Goal: Task Accomplishment & Management: Use online tool/utility

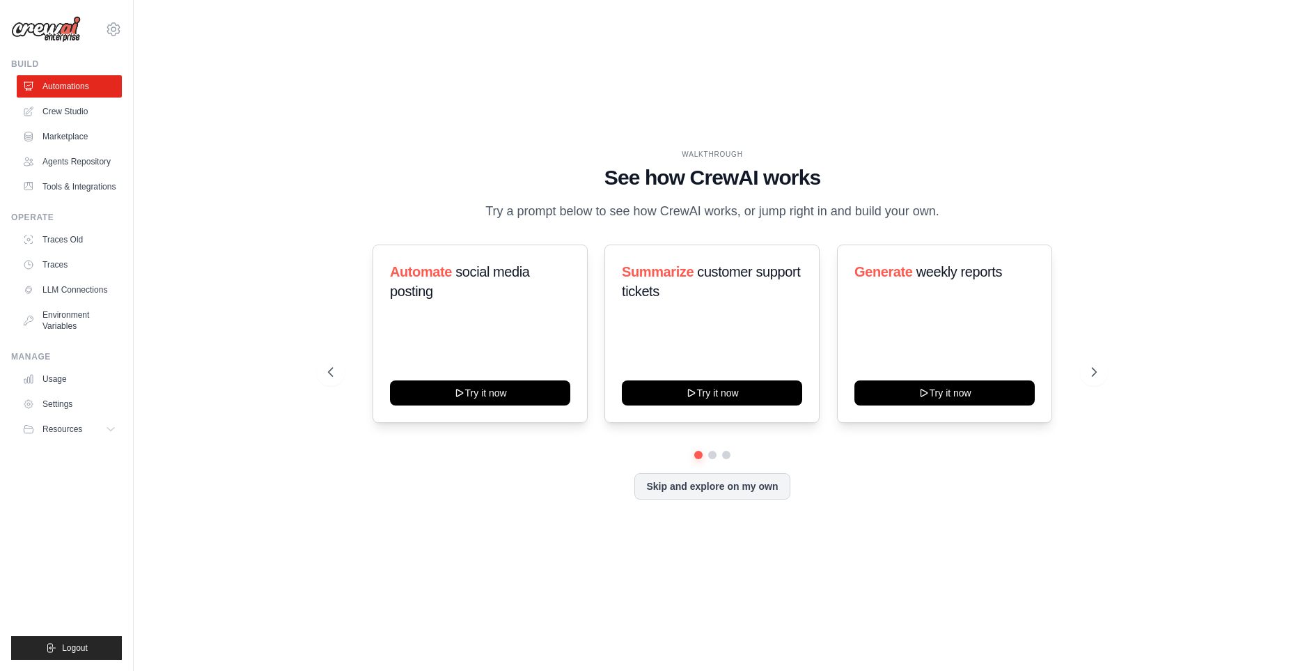
drag, startPoint x: 0, startPoint y: 0, endPoint x: 1092, endPoint y: 309, distance: 1134.8
click at [1092, 308] on div "Automate social media posting Try it now Summarize customer support tickets Try…" at bounding box center [712, 333] width 769 height 178
click at [83, 116] on link "Crew Studio" at bounding box center [70, 111] width 105 height 22
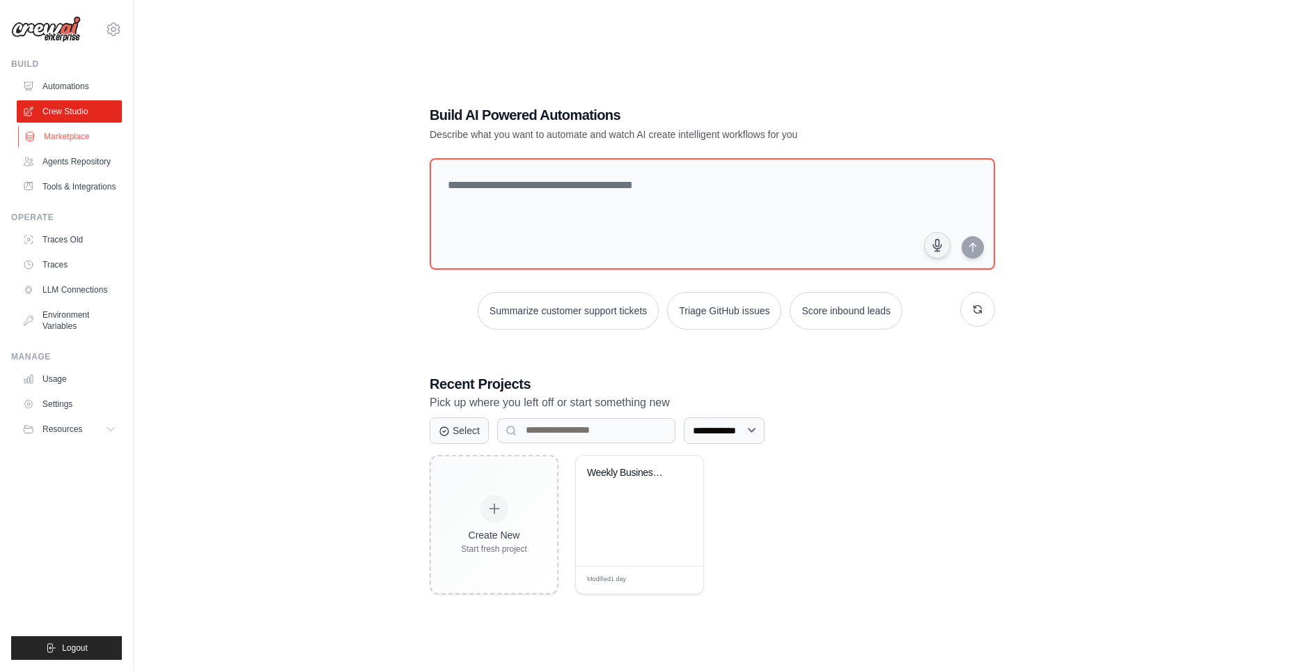
click at [84, 143] on link "Marketplace" at bounding box center [70, 136] width 105 height 22
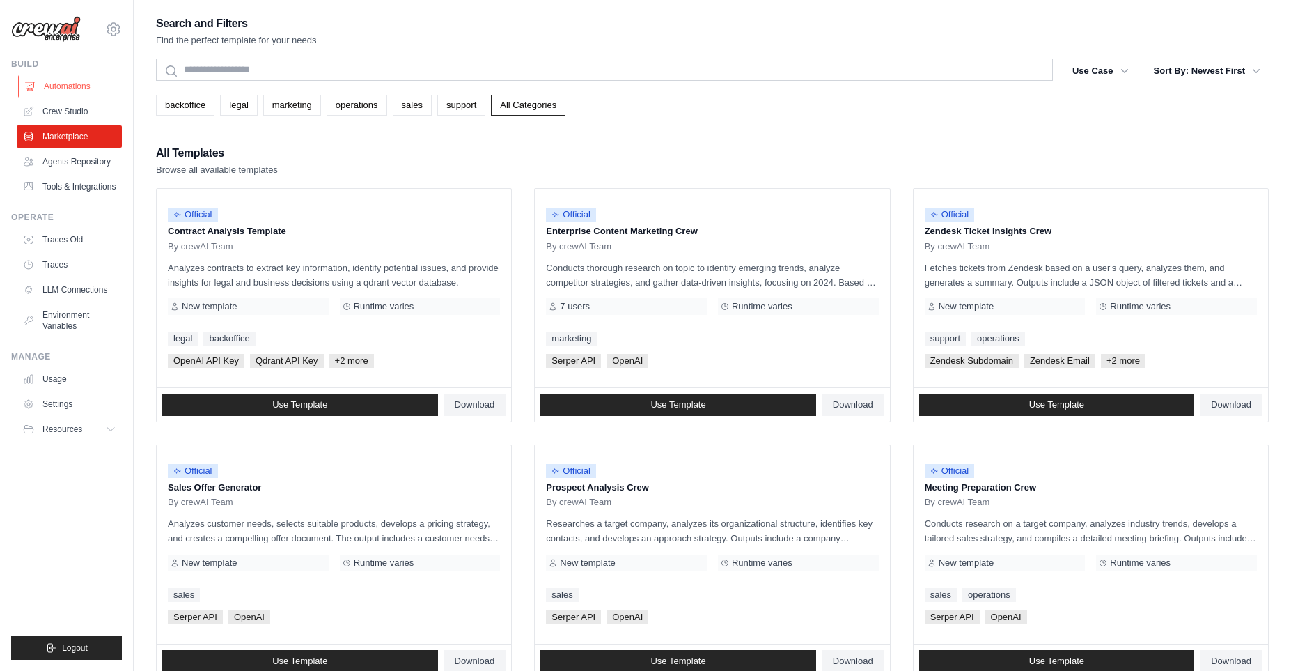
click at [61, 92] on link "Automations" at bounding box center [70, 86] width 105 height 22
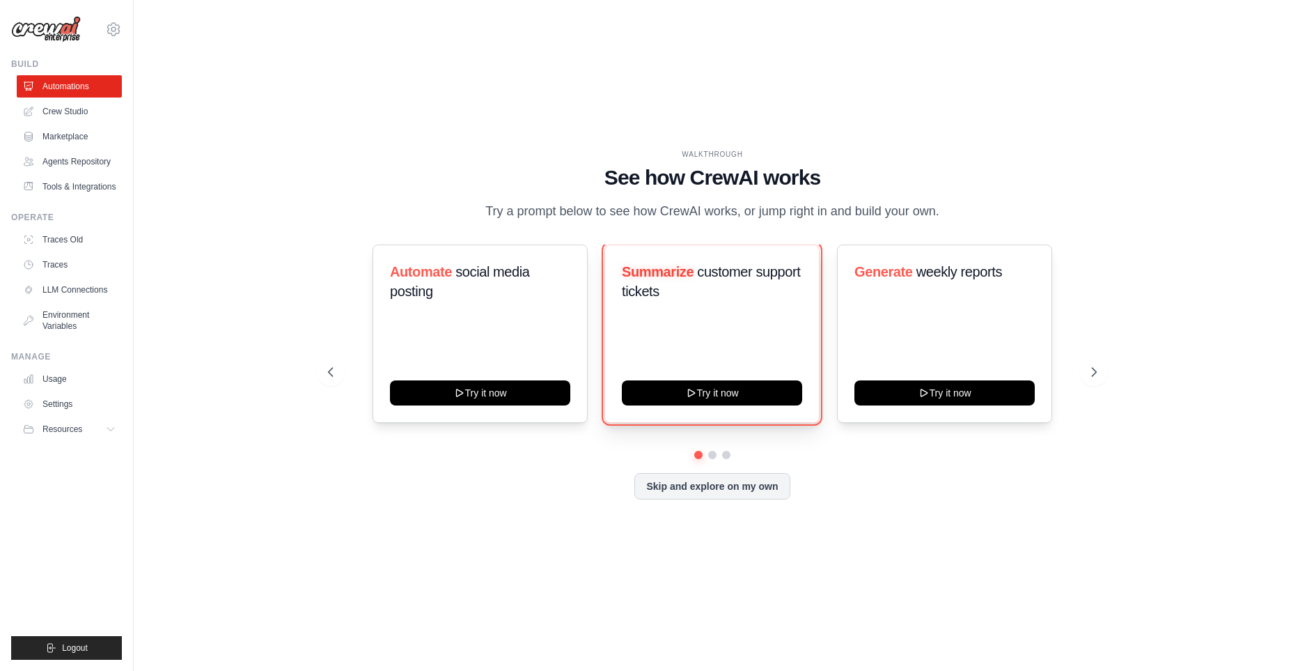
drag, startPoint x: 710, startPoint y: 403, endPoint x: 730, endPoint y: 331, distance: 75.0
click at [730, 331] on div "Summarize customer support tickets Try it now" at bounding box center [712, 333] width 215 height 178
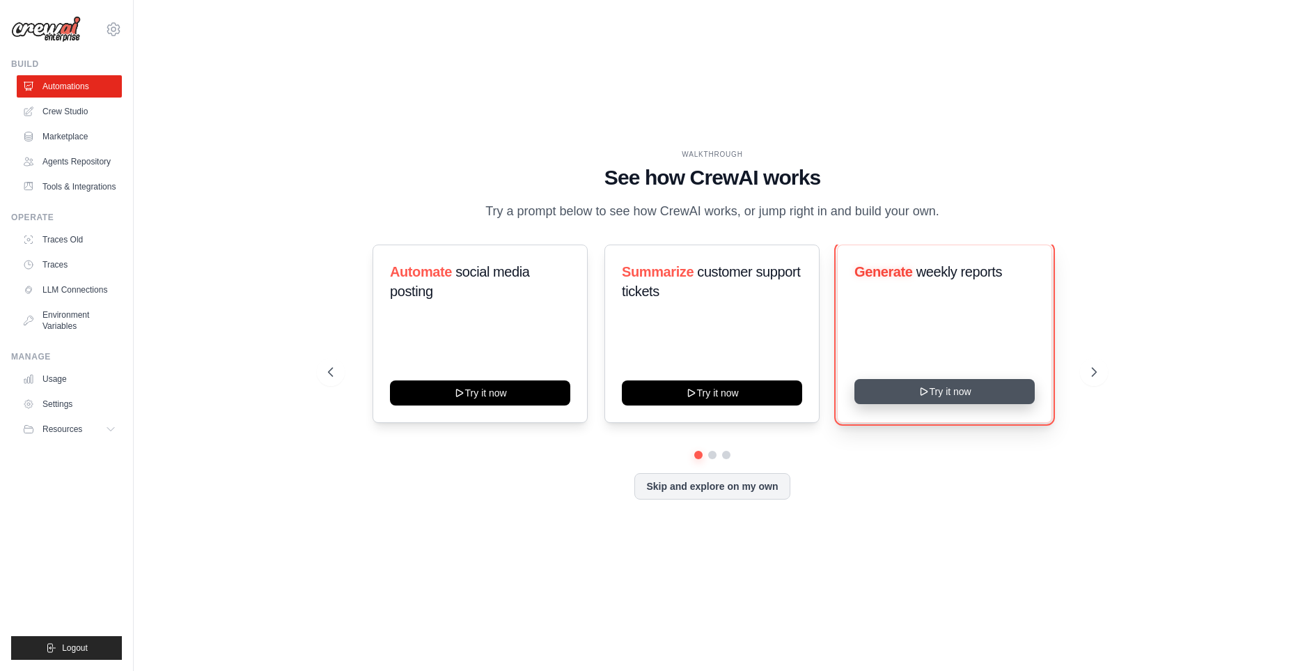
click at [951, 394] on button "Try it now" at bounding box center [945, 391] width 180 height 25
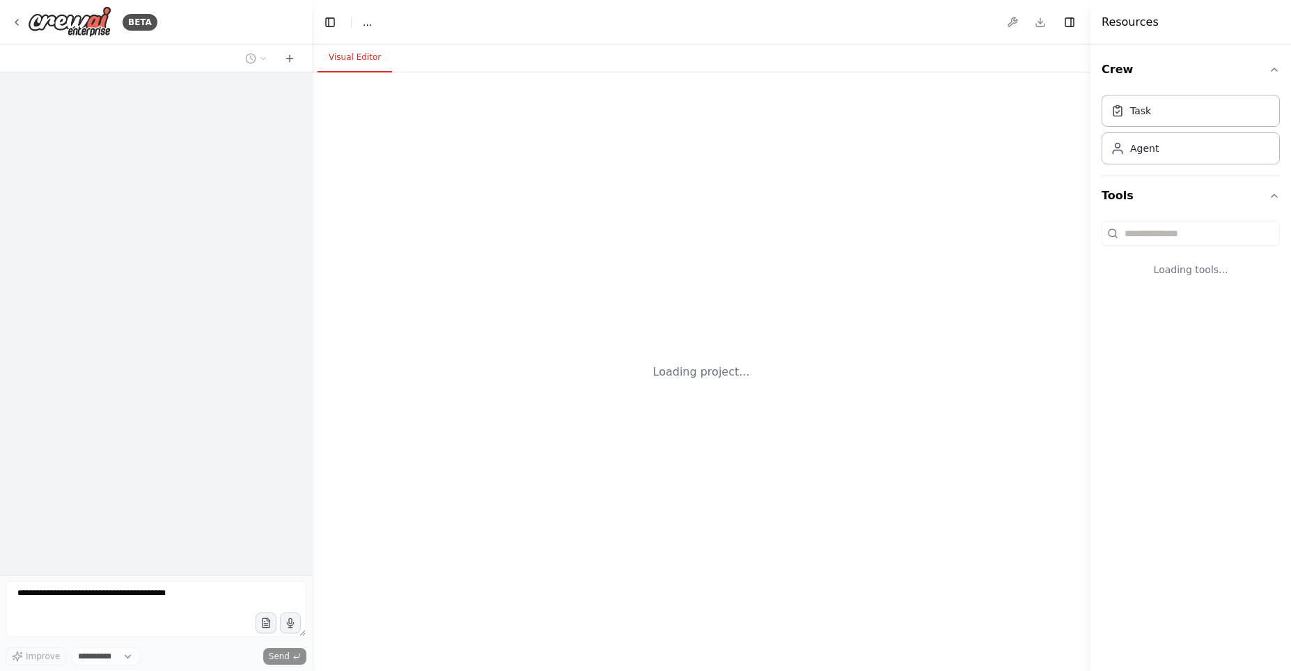
select select "****"
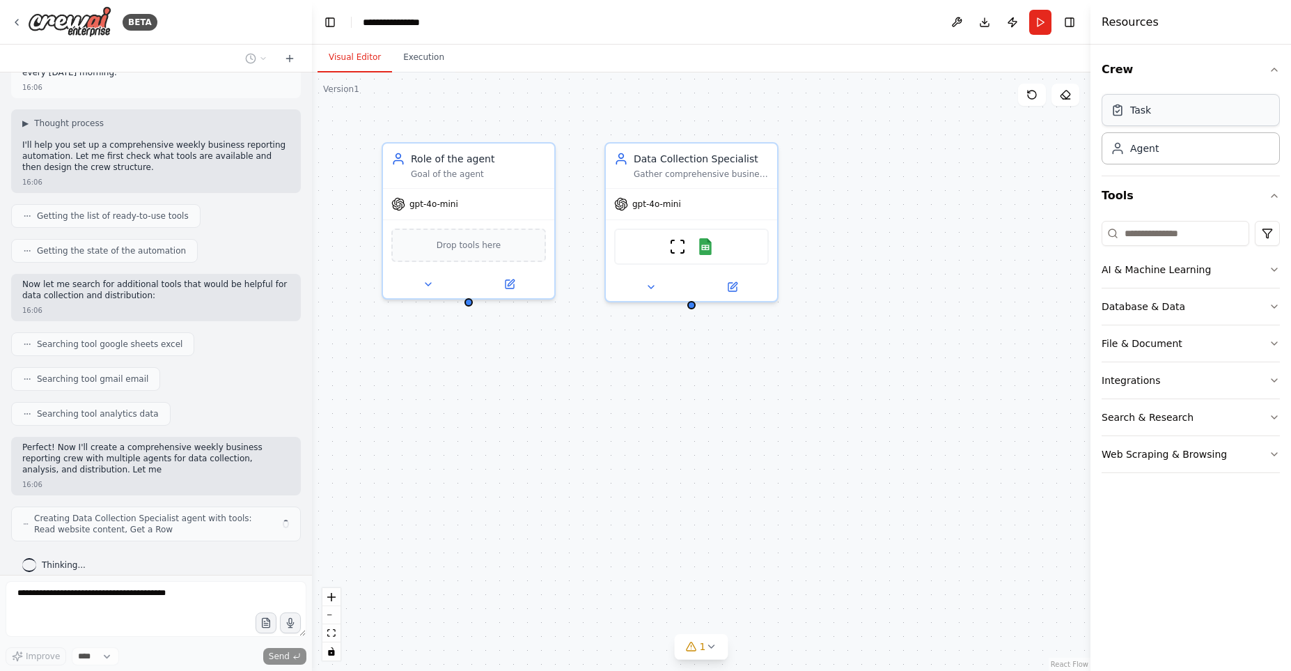
scroll to position [65, 0]
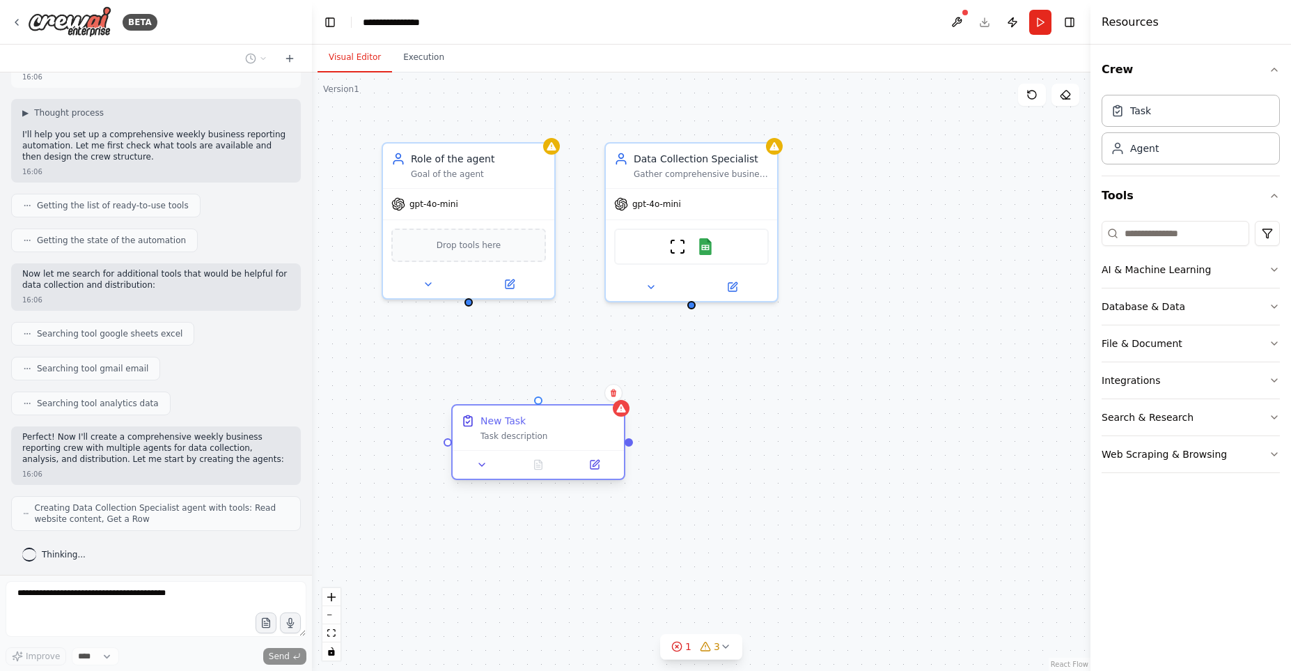
drag, startPoint x: 815, startPoint y: 236, endPoint x: 560, endPoint y: 405, distance: 306.0
click at [571, 424] on div "New Task Task description" at bounding box center [548, 428] width 135 height 28
drag, startPoint x: 468, startPoint y: 299, endPoint x: 465, endPoint y: 439, distance: 140.0
click at [465, 439] on div "Role of the agent Goal of the agent gpt-4o-mini Drop tools here Data Collection…" at bounding box center [701, 371] width 779 height 598
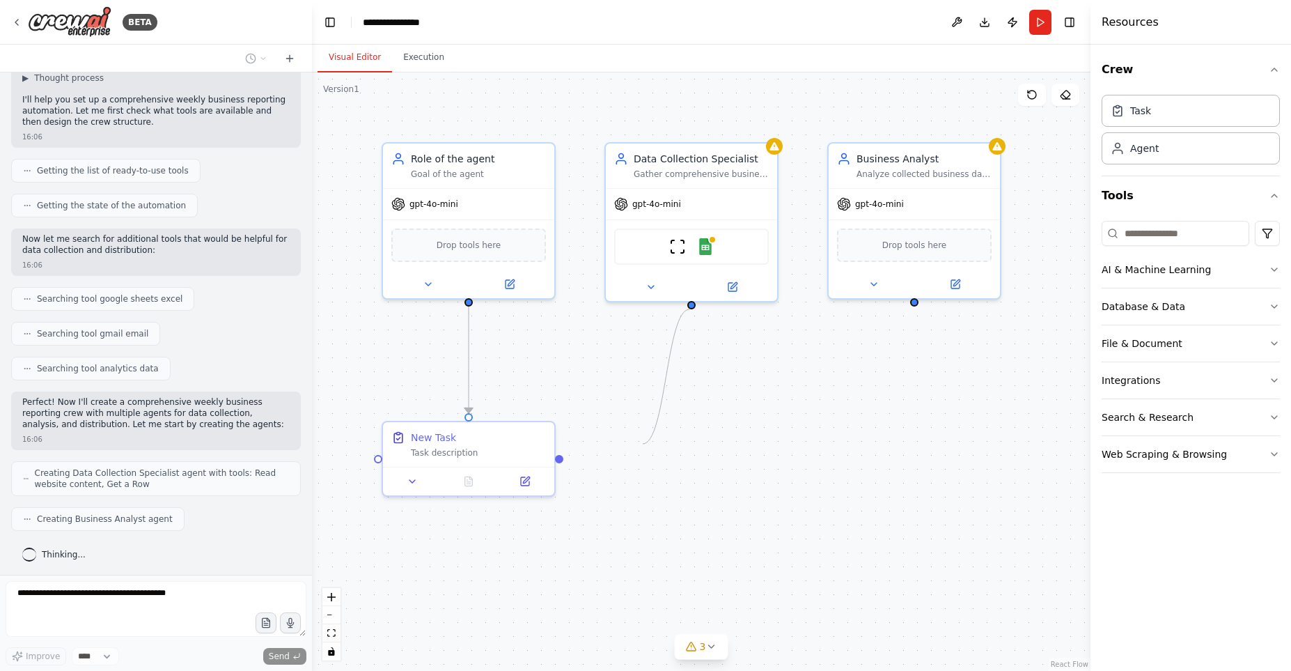
drag, startPoint x: 642, startPoint y: 442, endPoint x: 689, endPoint y: 304, distance: 145.8
click at [689, 304] on div ".deletable-edge-delete-btn { width: 20px; height: 20px; border: 0px solid #ffff…" at bounding box center [701, 371] width 779 height 598
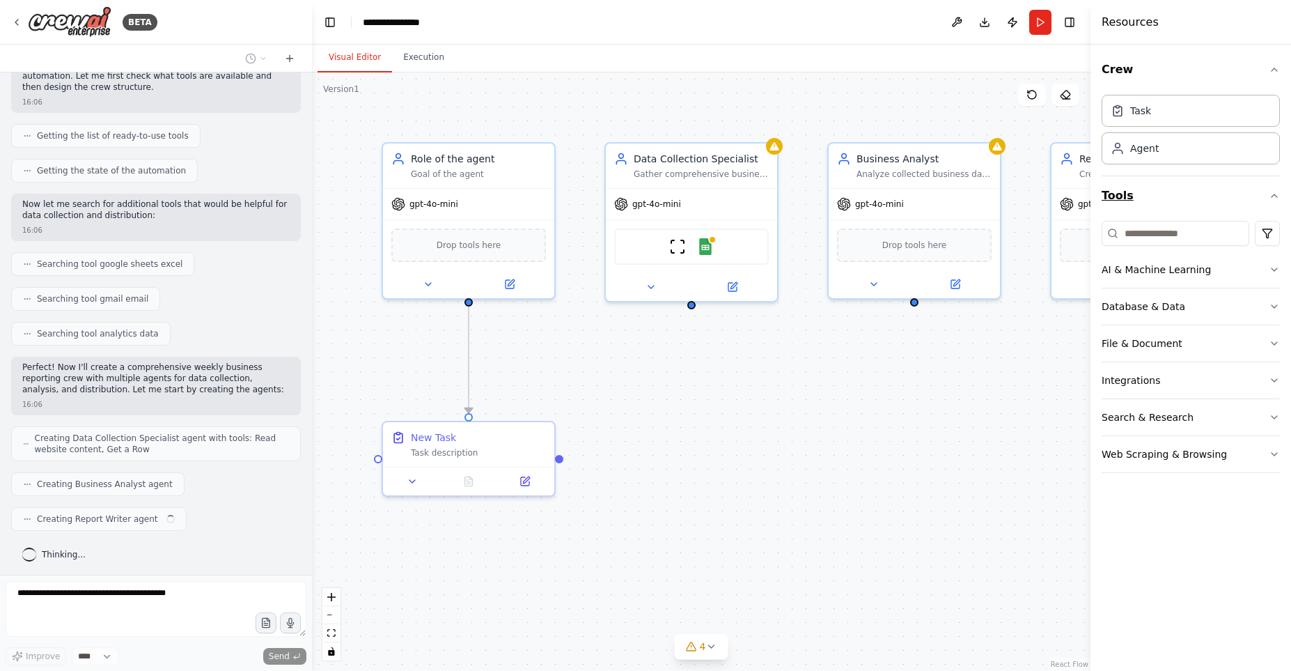
click at [1243, 210] on button "Tools" at bounding box center [1191, 195] width 178 height 39
click at [1226, 229] on div "Crew Task Agent Tools AI & Machine Learning Database & Data File & Document Int…" at bounding box center [1191, 358] width 201 height 626
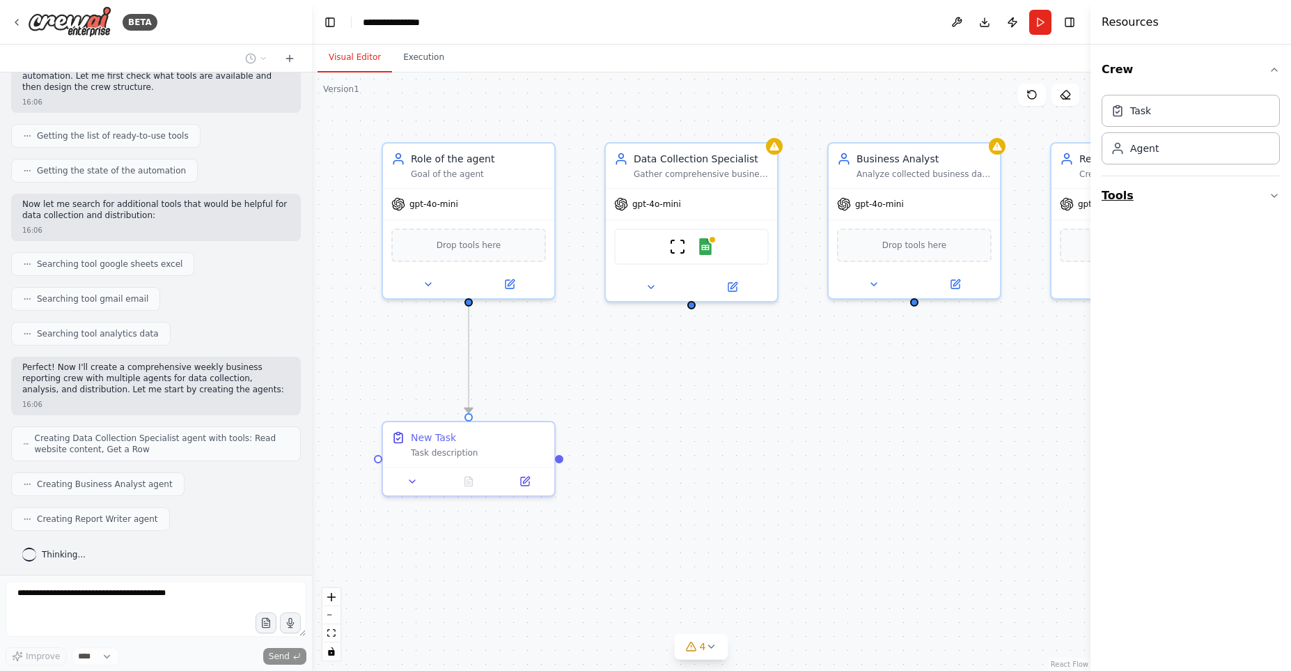
click at [1159, 192] on button "Tools" at bounding box center [1191, 195] width 178 height 39
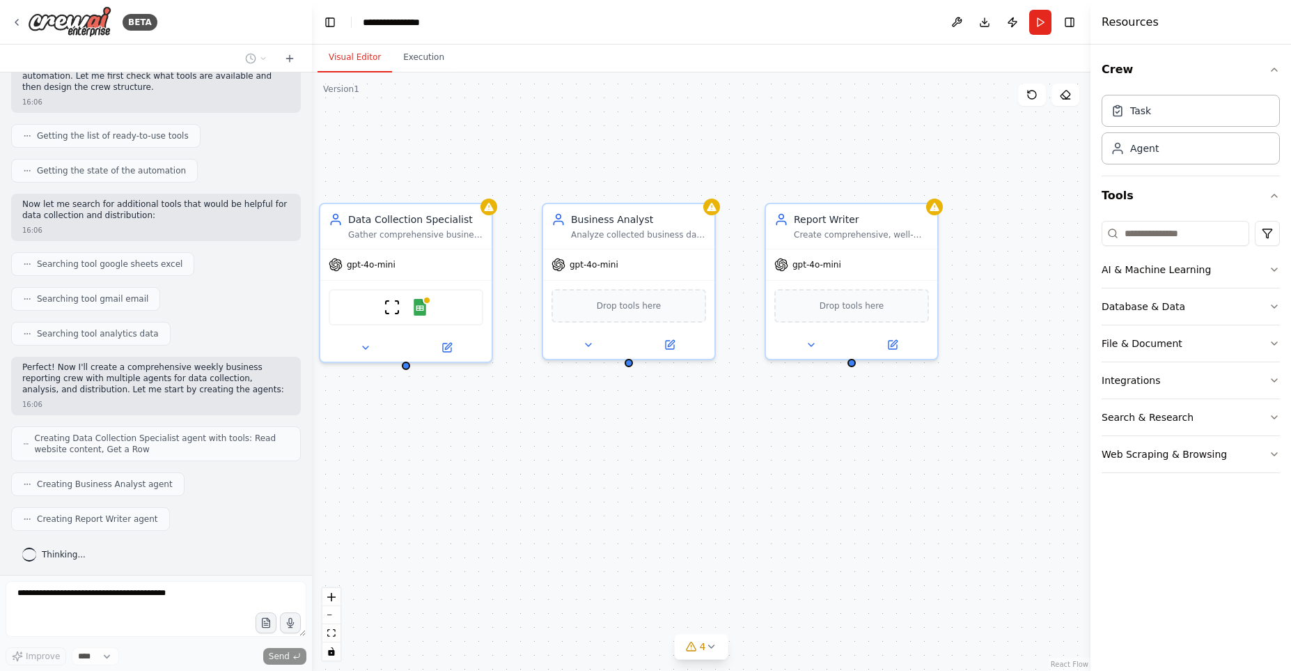
drag, startPoint x: 980, startPoint y: 354, endPoint x: 688, endPoint y: 416, distance: 298.3
click at [688, 416] on div ".deletable-edge-delete-btn { width: 20px; height: 20px; border: 0px solid #ffff…" at bounding box center [701, 371] width 779 height 598
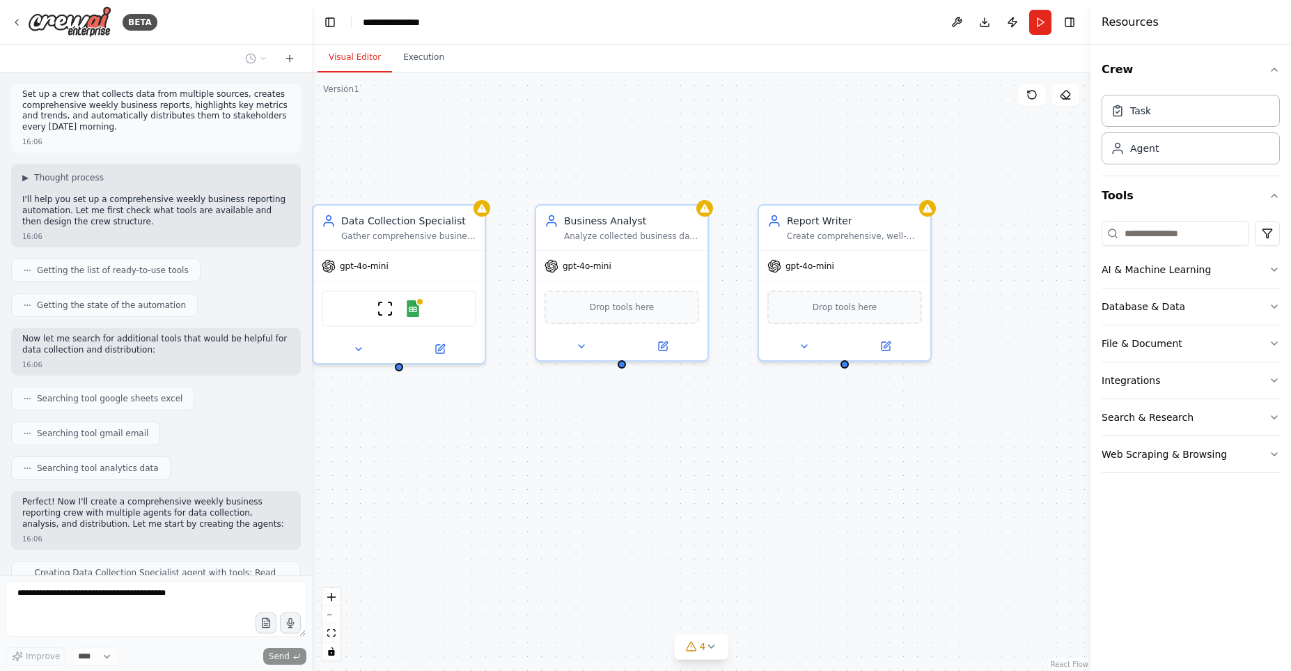
scroll to position [169, 0]
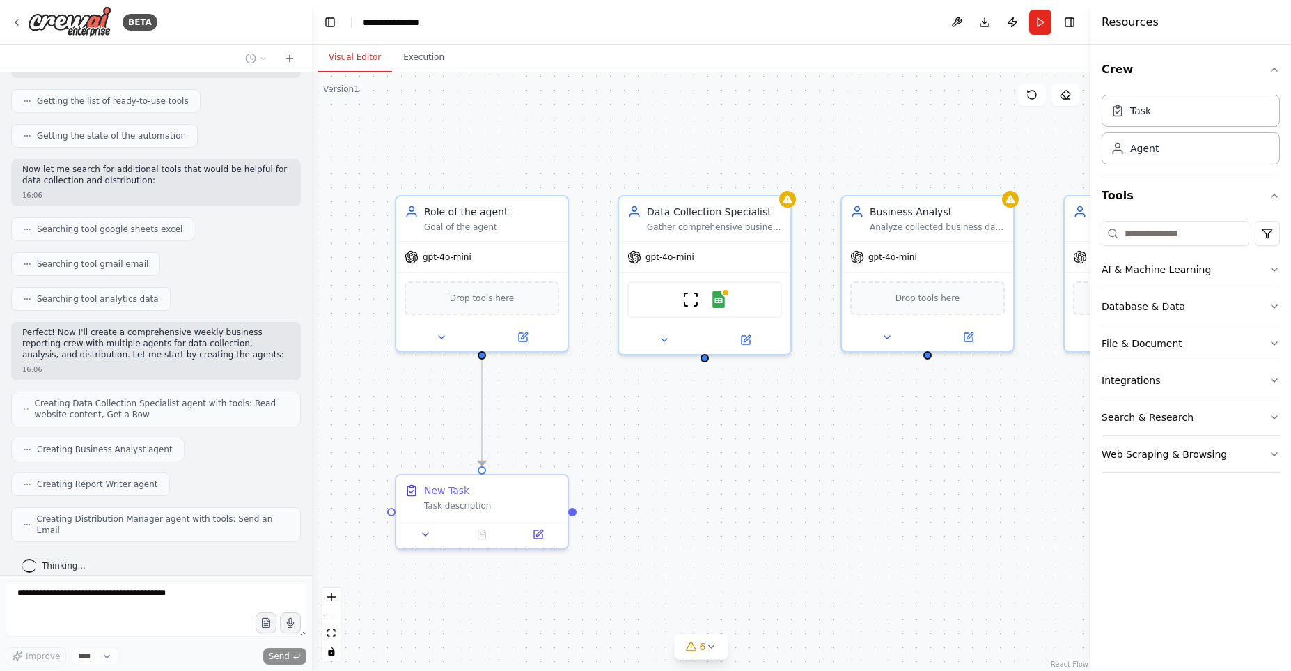
drag, startPoint x: 793, startPoint y: 450, endPoint x: 909, endPoint y: 444, distance: 116.5
click at [909, 444] on div ".deletable-edge-delete-btn { width: 20px; height: 20px; border: 0px solid #ffff…" at bounding box center [701, 371] width 779 height 598
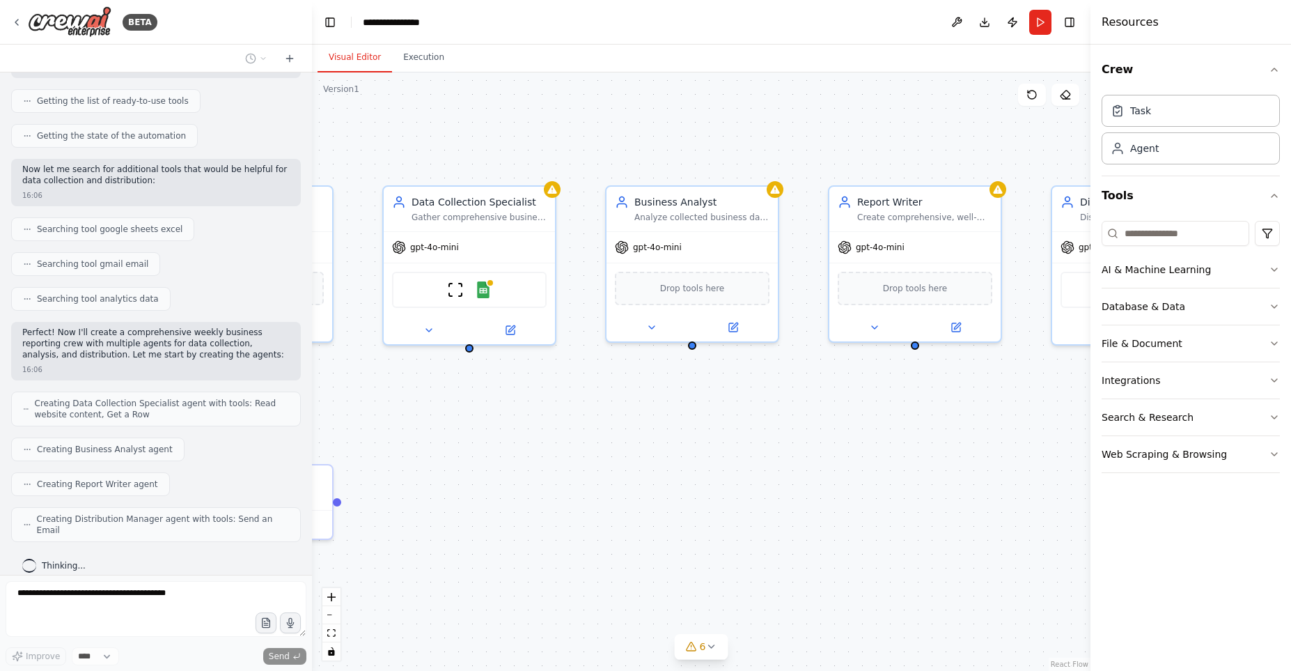
drag, startPoint x: 988, startPoint y: 454, endPoint x: 749, endPoint y: 443, distance: 239.8
click at [749, 443] on div ".deletable-edge-delete-btn { width: 20px; height: 20px; border: 0px solid #ffff…" at bounding box center [701, 371] width 779 height 598
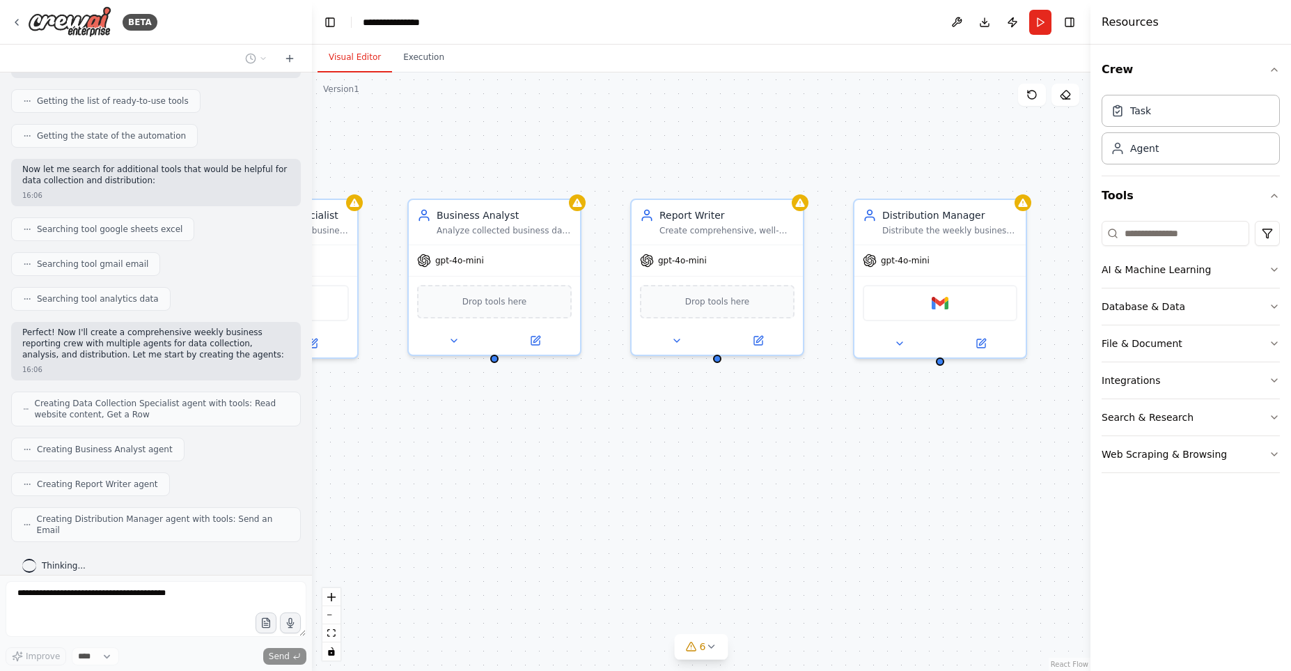
drag, startPoint x: 919, startPoint y: 442, endPoint x: 728, endPoint y: 458, distance: 191.5
click at [726, 457] on div ".deletable-edge-delete-btn { width: 20px; height: 20px; border: 0px solid #ffff…" at bounding box center [701, 371] width 779 height 598
click at [875, 442] on div ".deletable-edge-delete-btn { width: 20px; height: 20px; border: 0px solid #ffff…" at bounding box center [701, 371] width 779 height 598
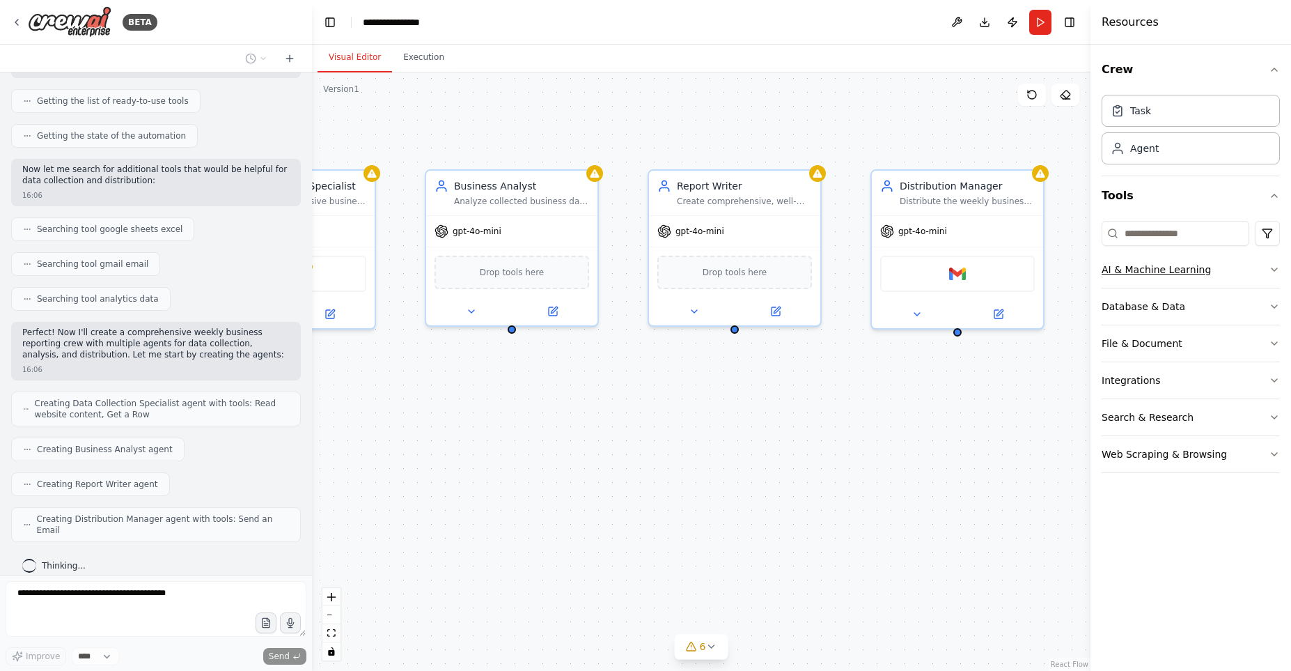
click at [1219, 274] on button "AI & Machine Learning" at bounding box center [1191, 269] width 178 height 36
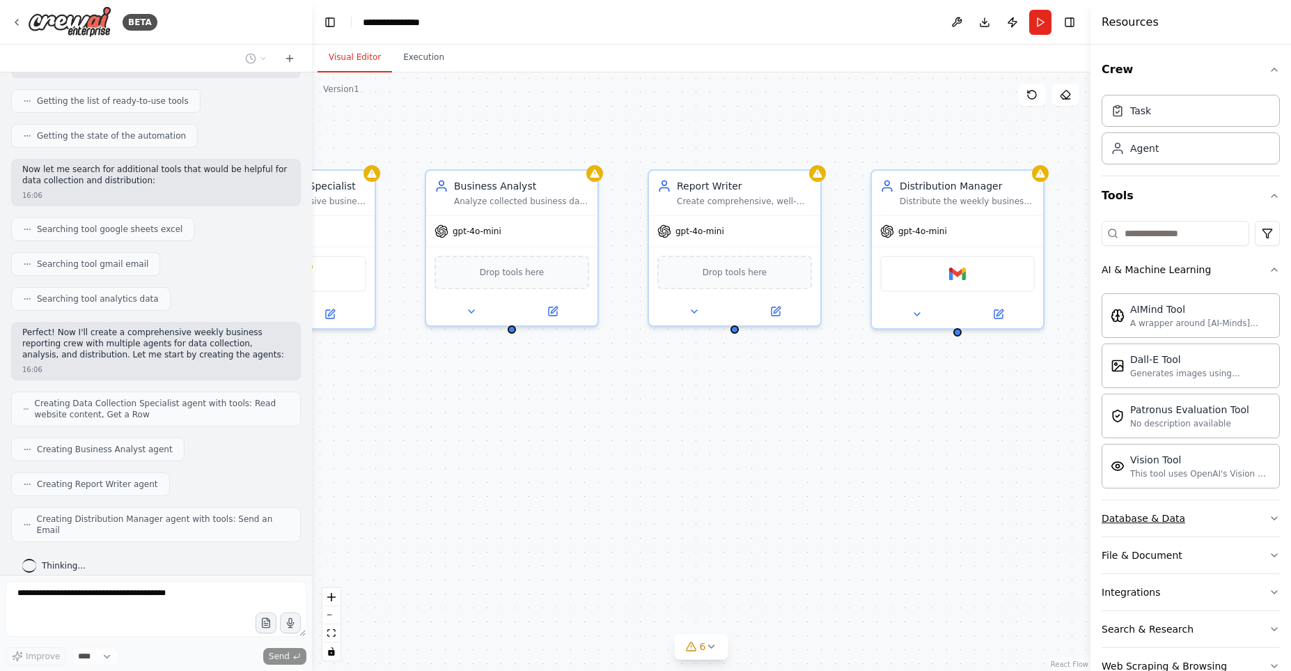
click at [1225, 516] on button "Database & Data" at bounding box center [1191, 518] width 178 height 36
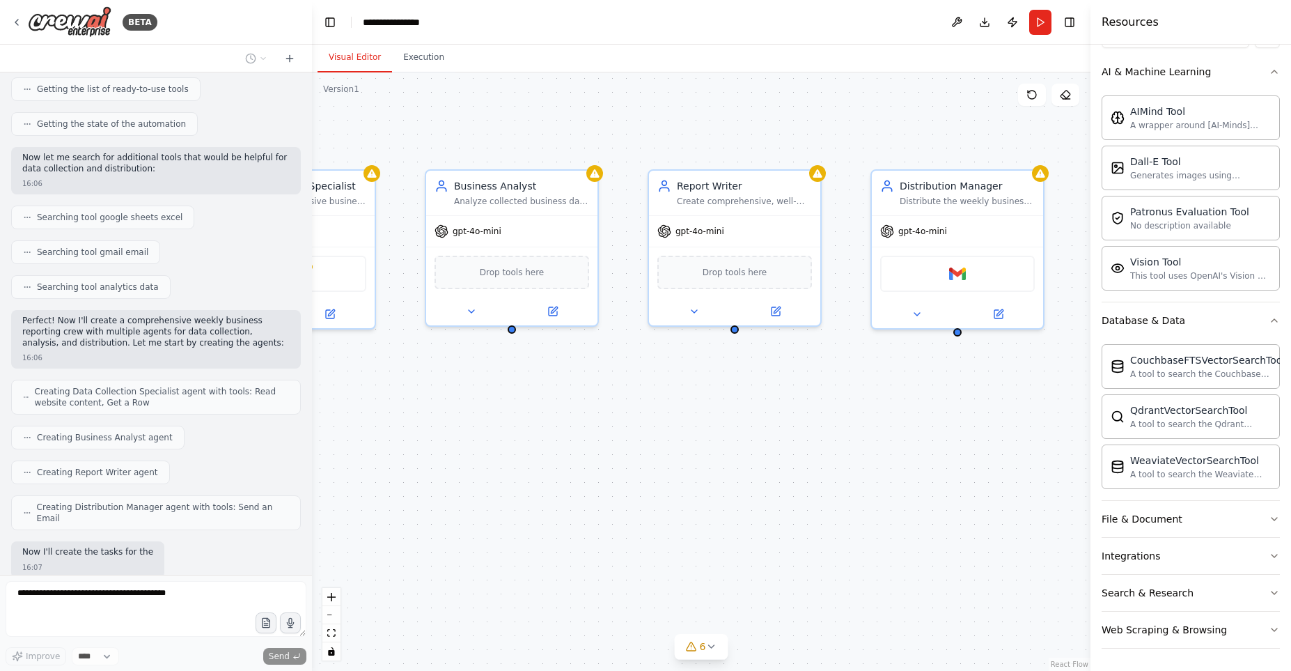
scroll to position [252, 0]
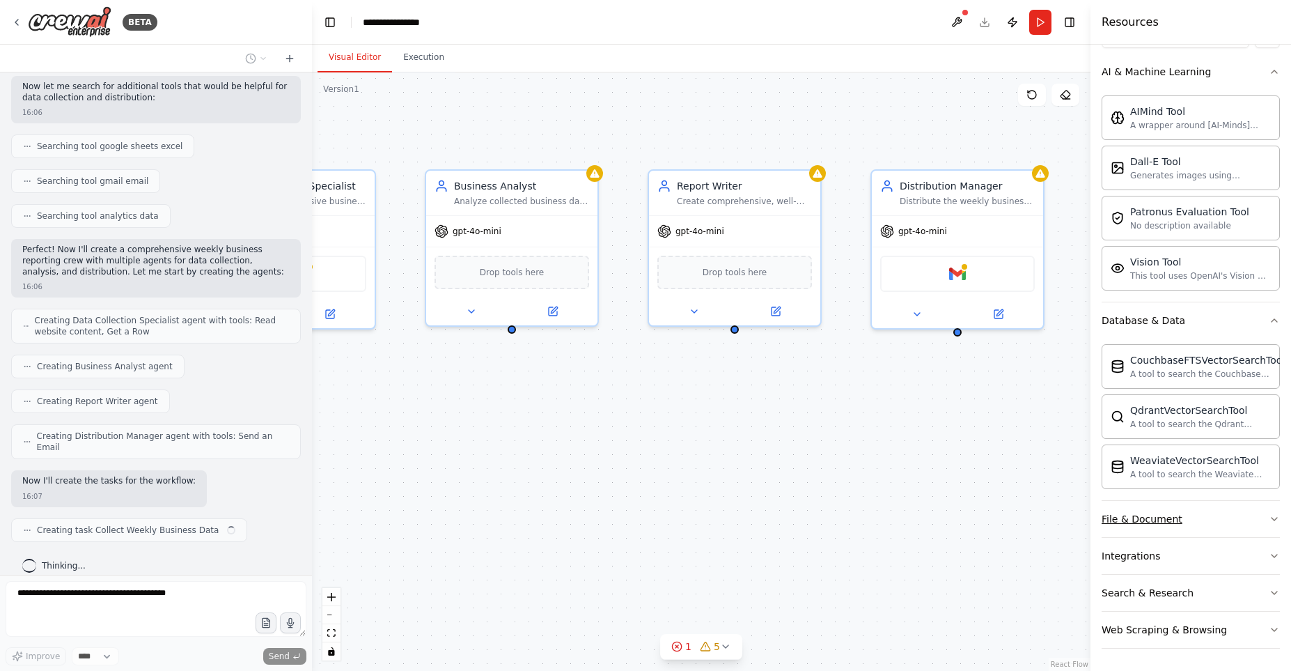
click at [1223, 529] on button "File & Document" at bounding box center [1191, 519] width 178 height 36
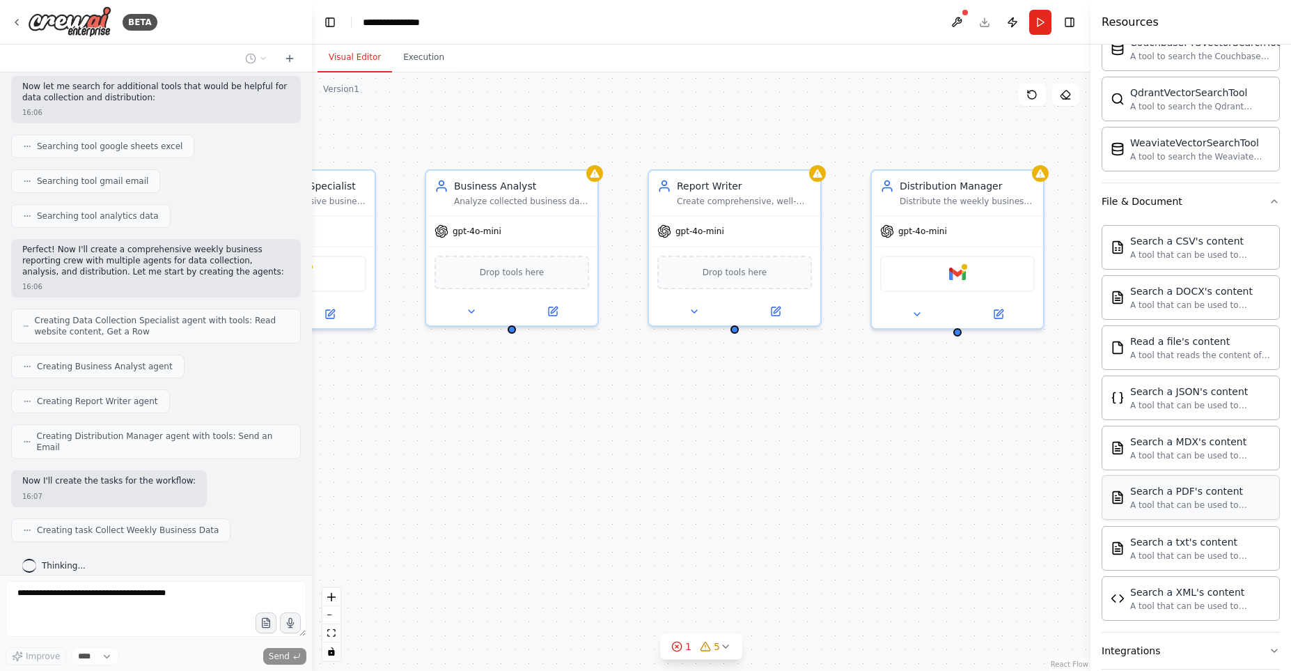
scroll to position [610, 0]
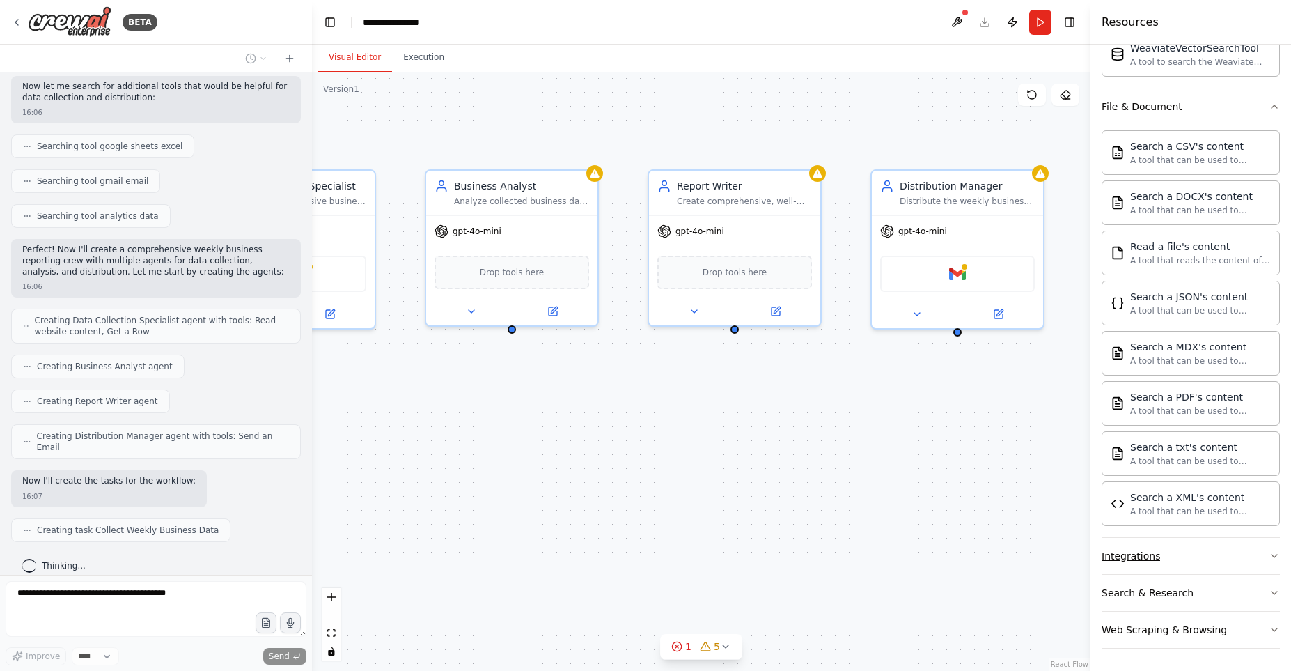
click at [1210, 566] on button "Integrations" at bounding box center [1191, 556] width 178 height 36
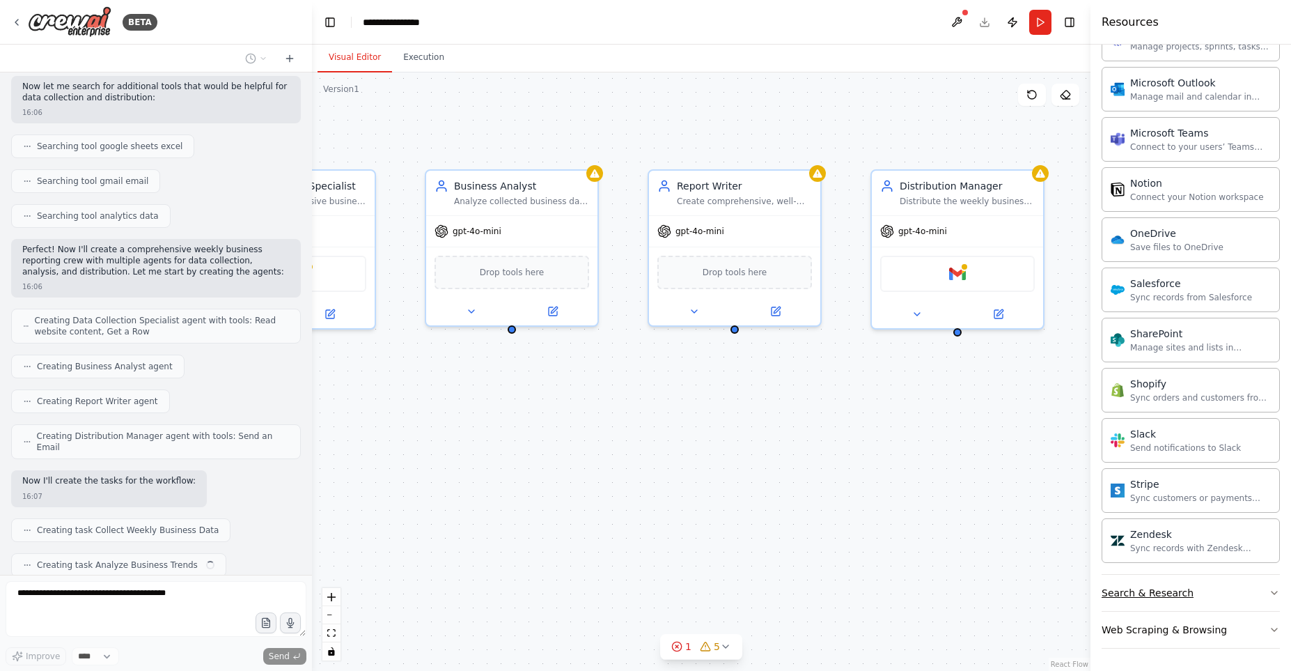
scroll to position [287, 0]
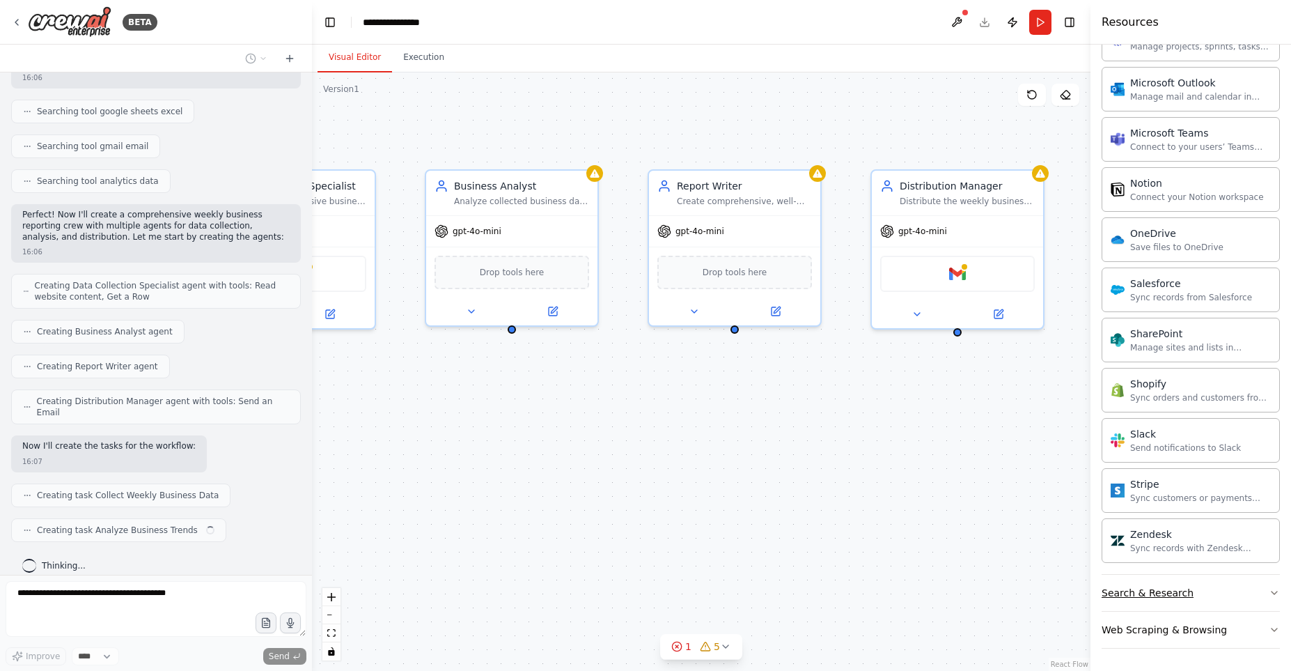
click at [1231, 584] on button "Search & Research" at bounding box center [1191, 593] width 178 height 36
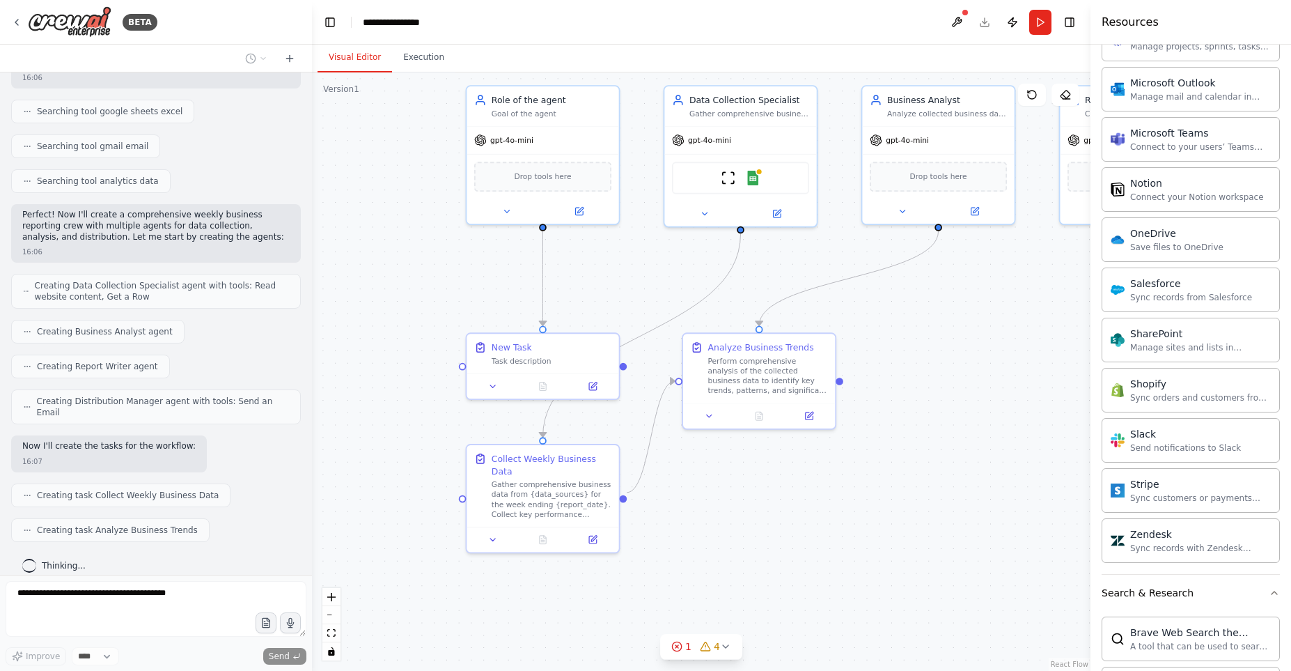
drag, startPoint x: 781, startPoint y: 453, endPoint x: 970, endPoint y: 396, distance: 197.2
click at [970, 396] on div ".deletable-edge-delete-btn { width: 20px; height: 20px; border: 0px solid #ffff…" at bounding box center [701, 371] width 779 height 598
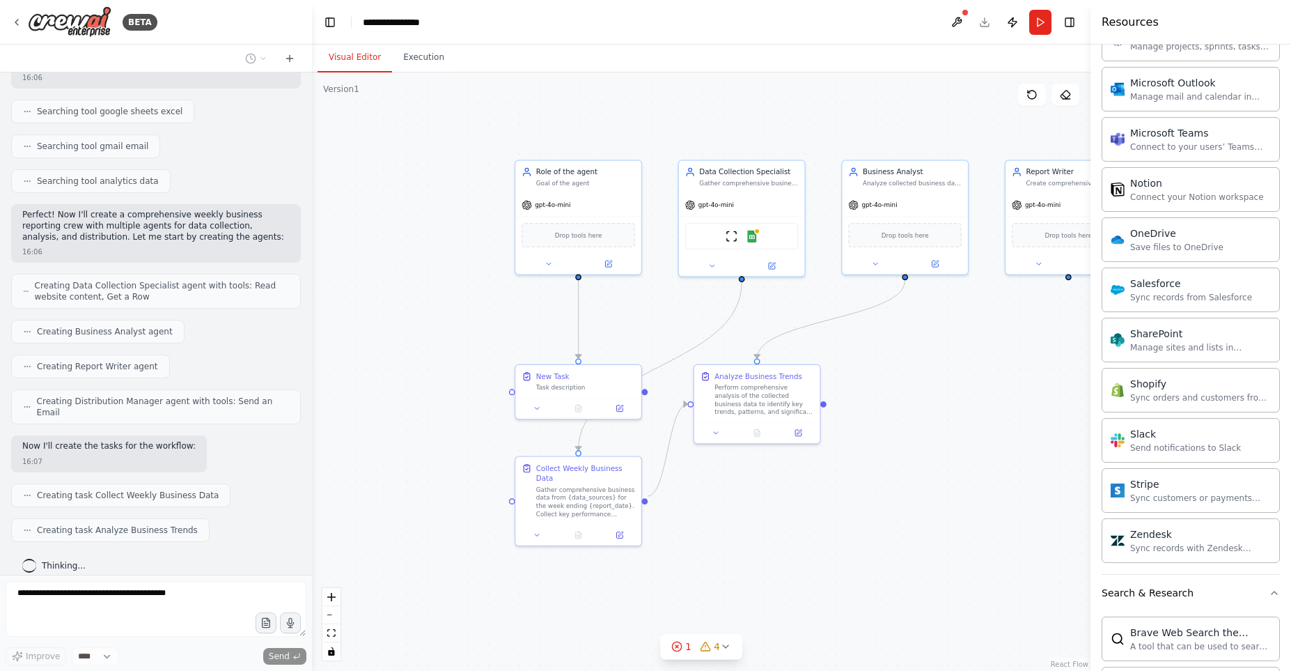
drag, startPoint x: 963, startPoint y: 368, endPoint x: 898, endPoint y: 404, distance: 74.2
click at [898, 404] on div ".deletable-edge-delete-btn { width: 20px; height: 20px; border: 0px solid #ffff…" at bounding box center [701, 371] width 779 height 598
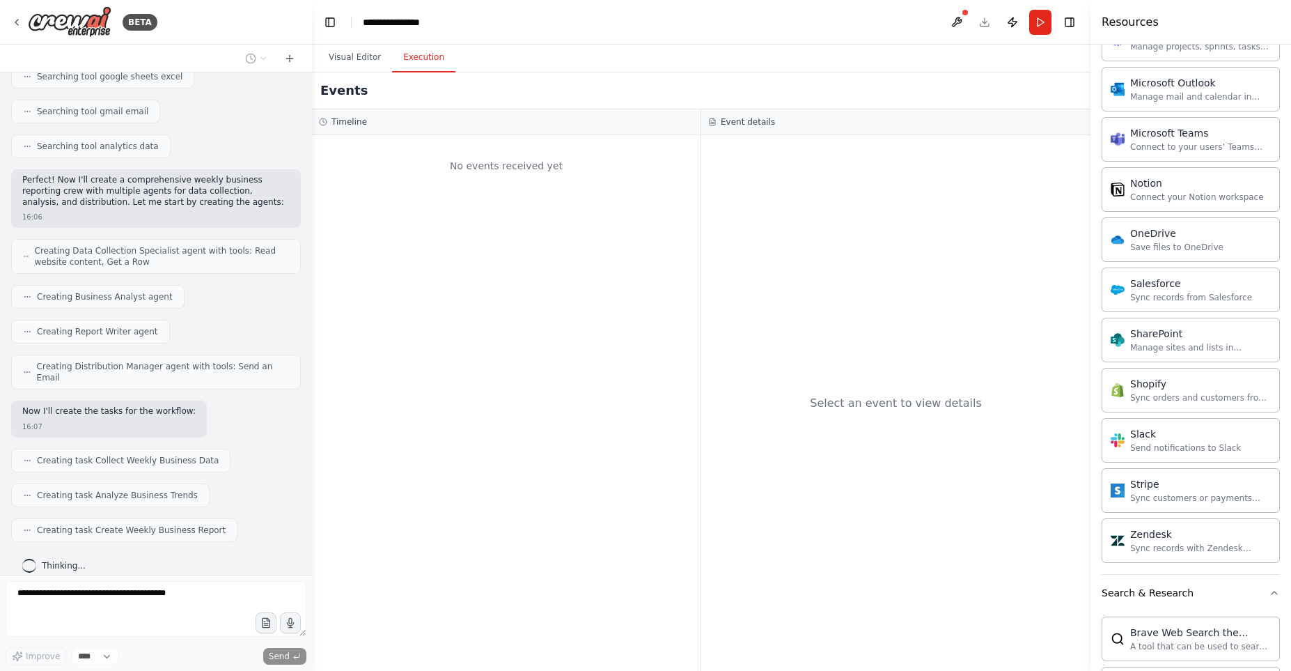
click at [427, 59] on button "Execution" at bounding box center [423, 57] width 63 height 29
click at [347, 60] on button "Visual Editor" at bounding box center [355, 57] width 75 height 29
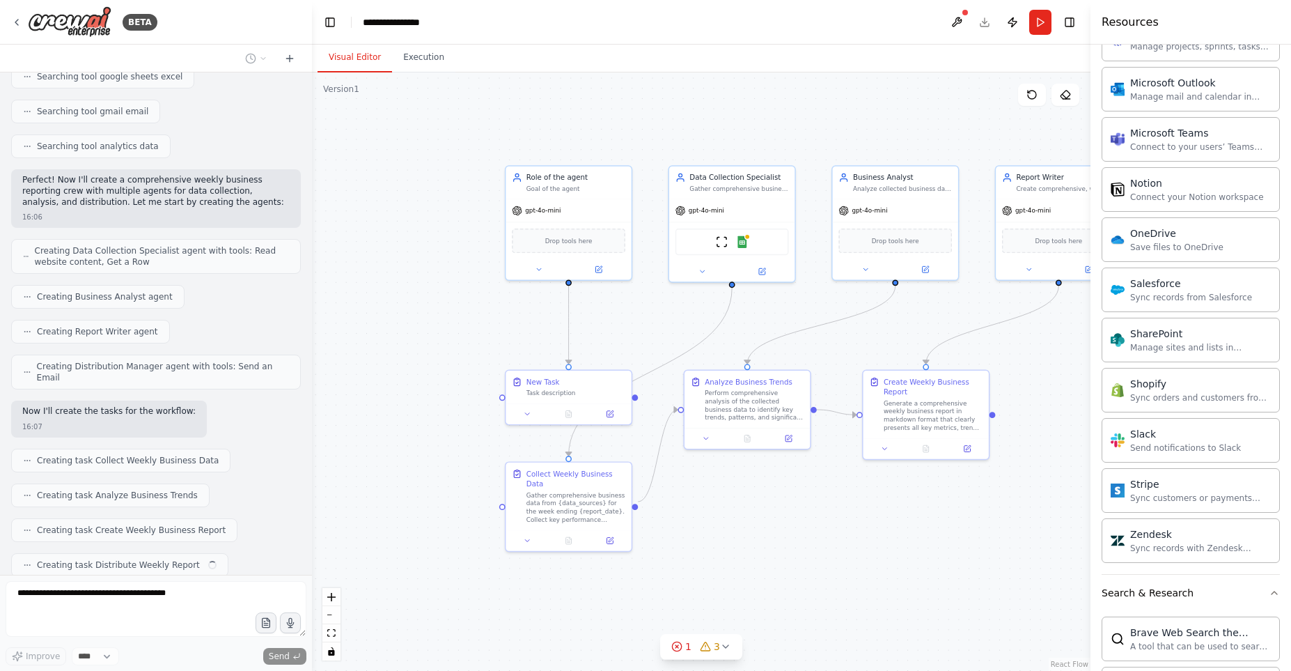
scroll to position [357, 0]
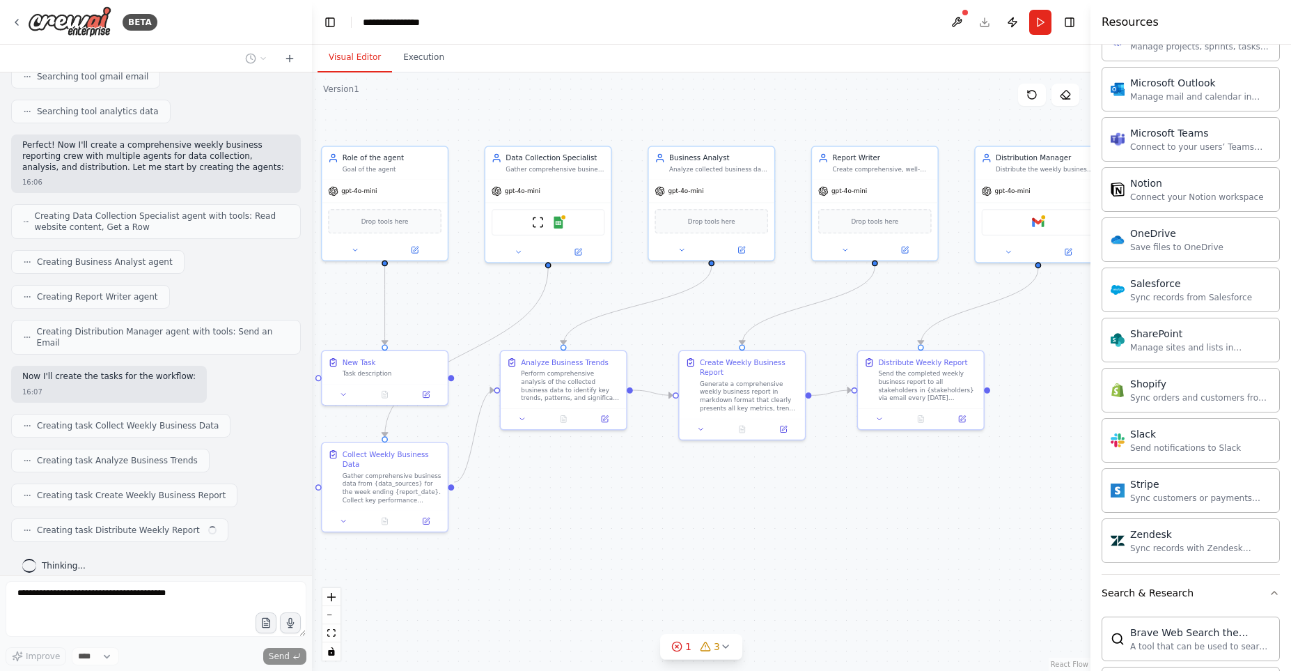
drag, startPoint x: 863, startPoint y: 522, endPoint x: 756, endPoint y: 507, distance: 108.2
click at [756, 507] on div ".deletable-edge-delete-btn { width: 20px; height: 20px; border: 0px solid #ffff…" at bounding box center [701, 371] width 779 height 598
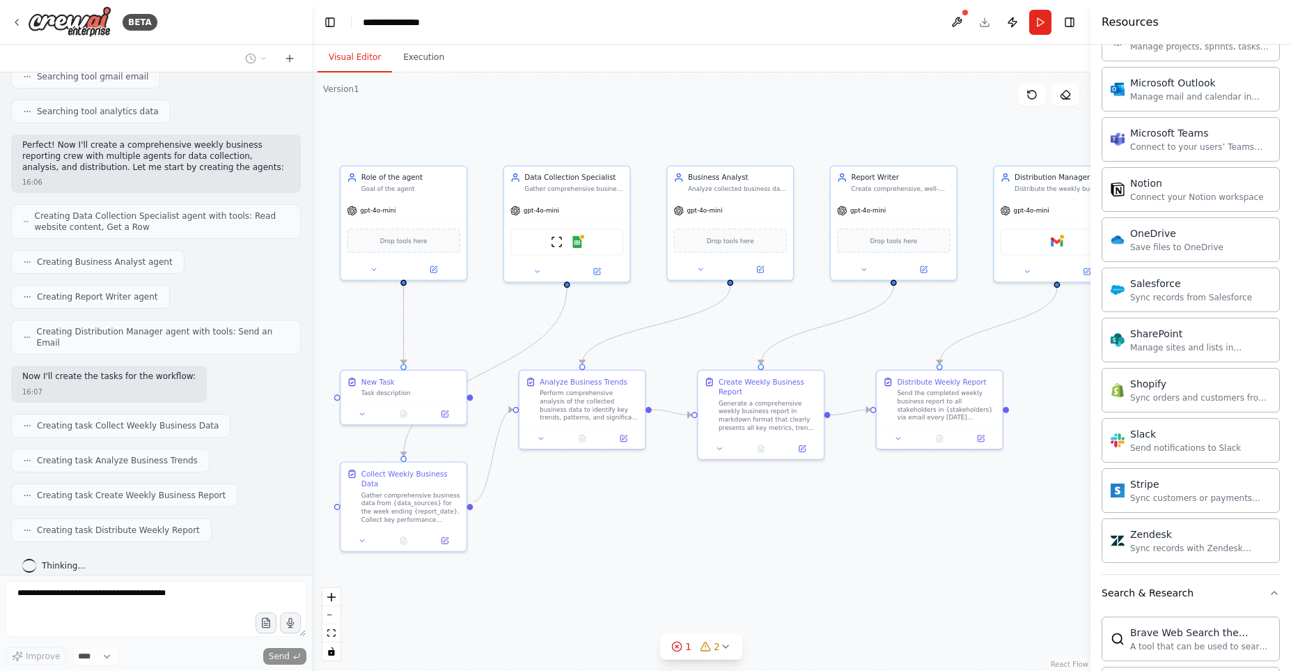
drag, startPoint x: 935, startPoint y: 515, endPoint x: 959, endPoint y: 540, distance: 35.0
click at [959, 540] on div ".deletable-edge-delete-btn { width: 20px; height: 20px; border: 0px solid #ffff…" at bounding box center [701, 371] width 779 height 598
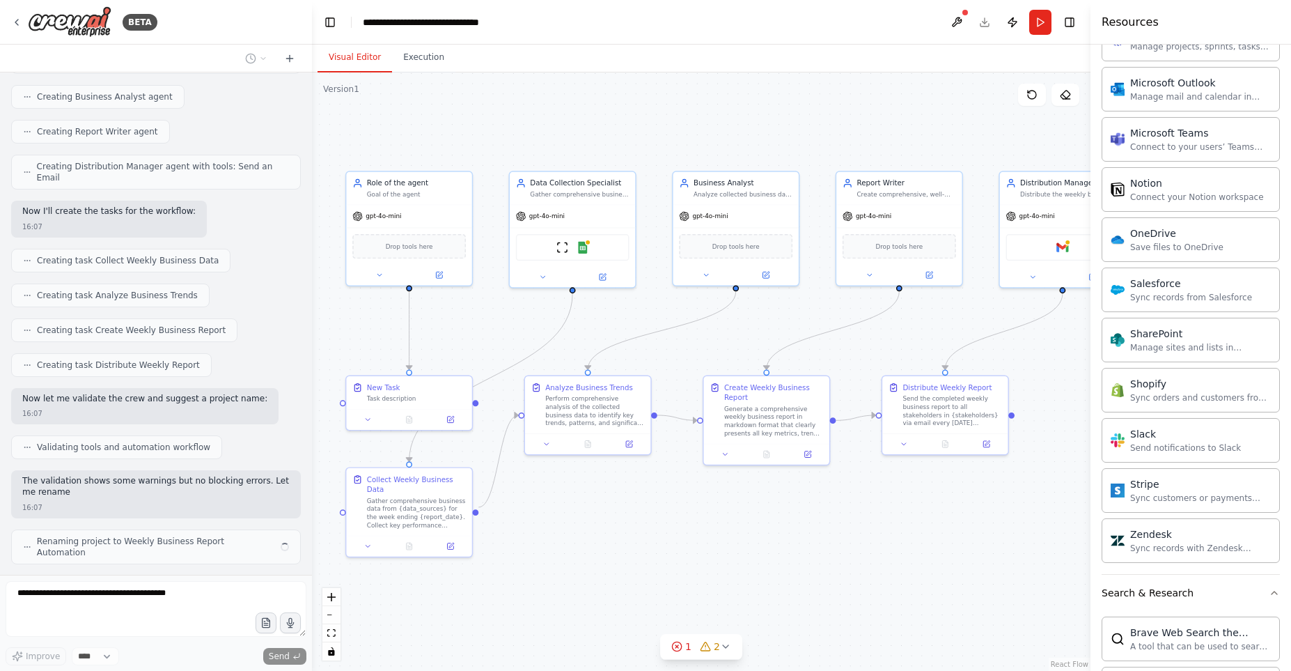
scroll to position [533, 0]
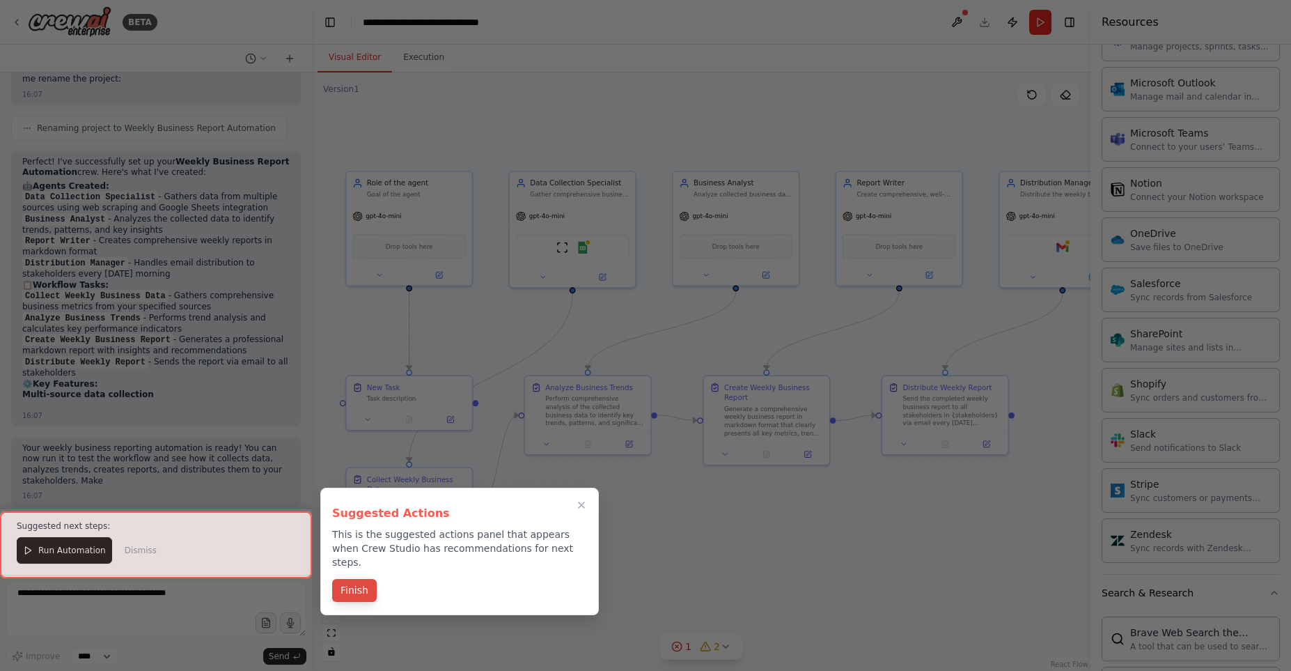
click at [338, 589] on div "Finish" at bounding box center [459, 591] width 255 height 23
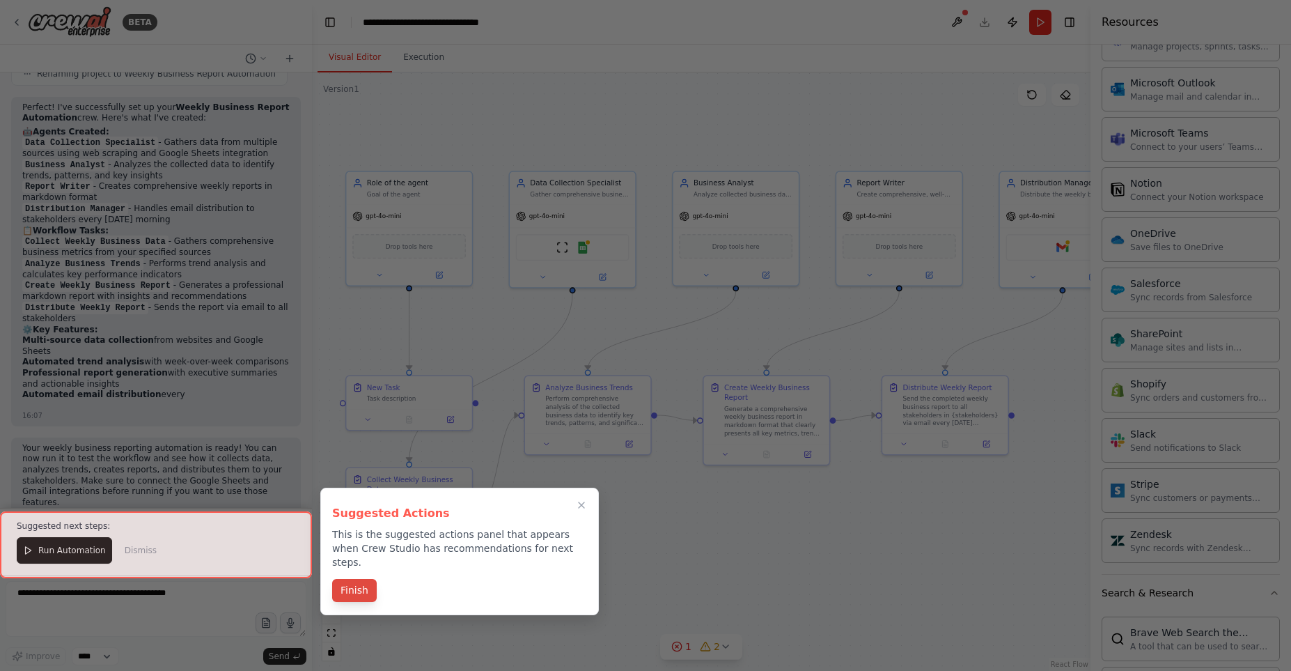
click at [351, 581] on button "Finish" at bounding box center [354, 590] width 45 height 23
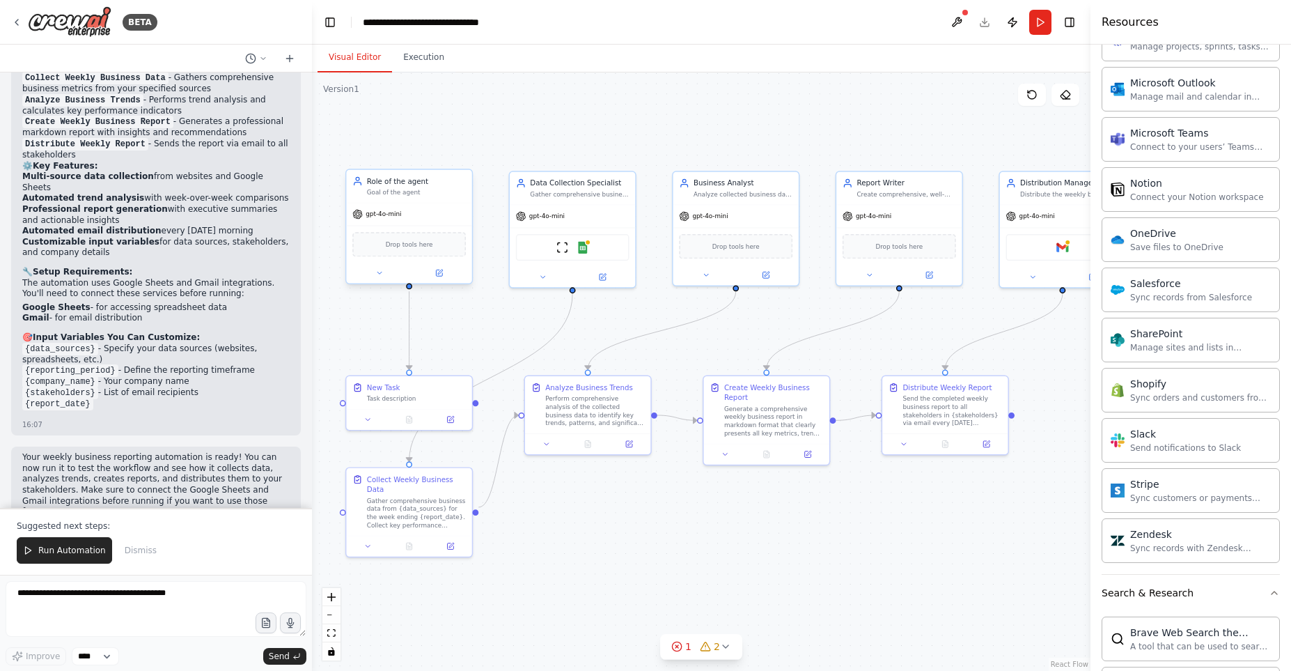
scroll to position [1164, 0]
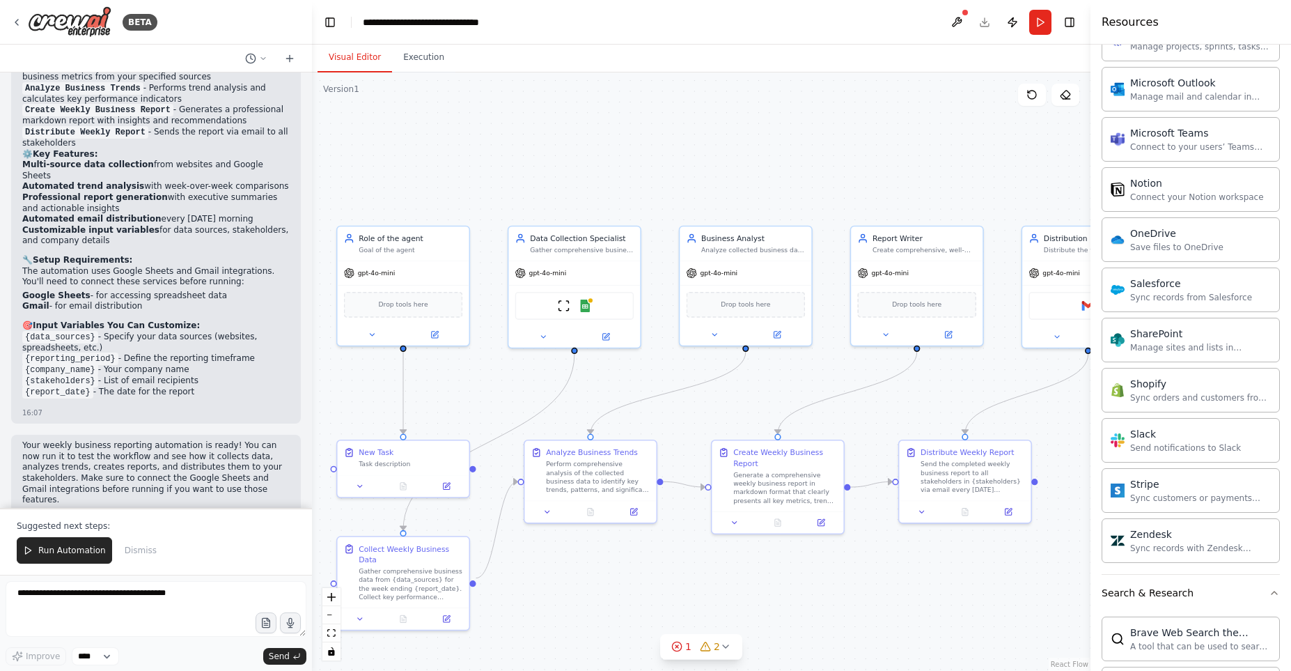
drag, startPoint x: 923, startPoint y: 297, endPoint x: 852, endPoint y: 370, distance: 101.9
click at [852, 370] on div ".deletable-edge-delete-btn { width: 20px; height: 20px; border: 0px solid #ffff…" at bounding box center [701, 371] width 779 height 598
